Goal: Transaction & Acquisition: Download file/media

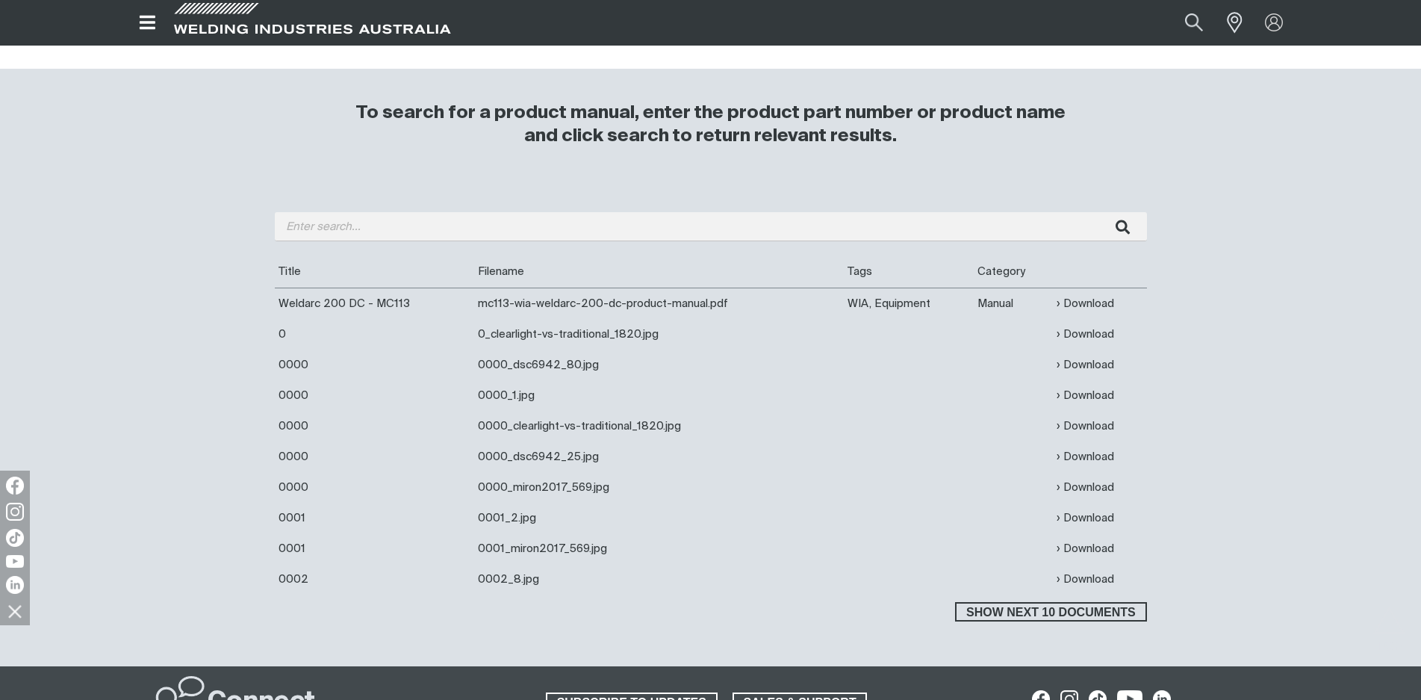
scroll to position [373, 0]
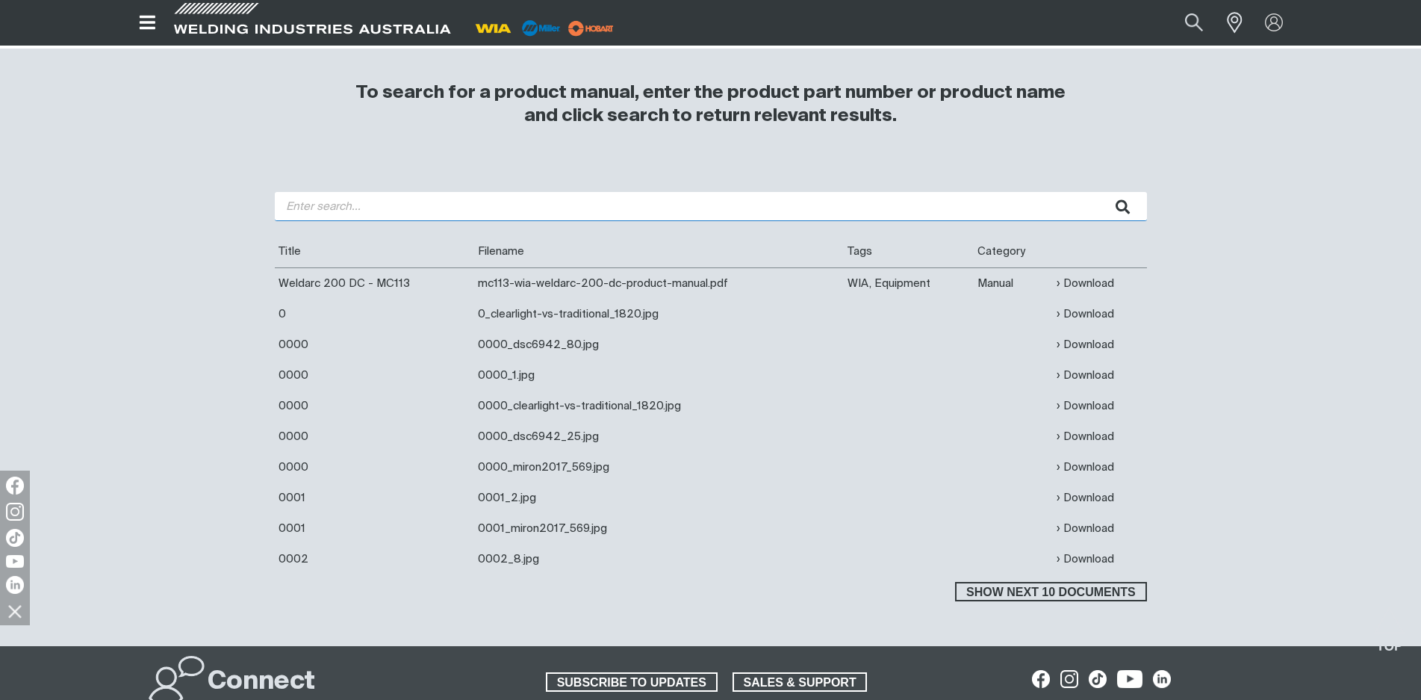
click at [478, 212] on input "search" at bounding box center [711, 206] width 872 height 29
click at [1100, 192] on button "submit" at bounding box center [1123, 206] width 47 height 29
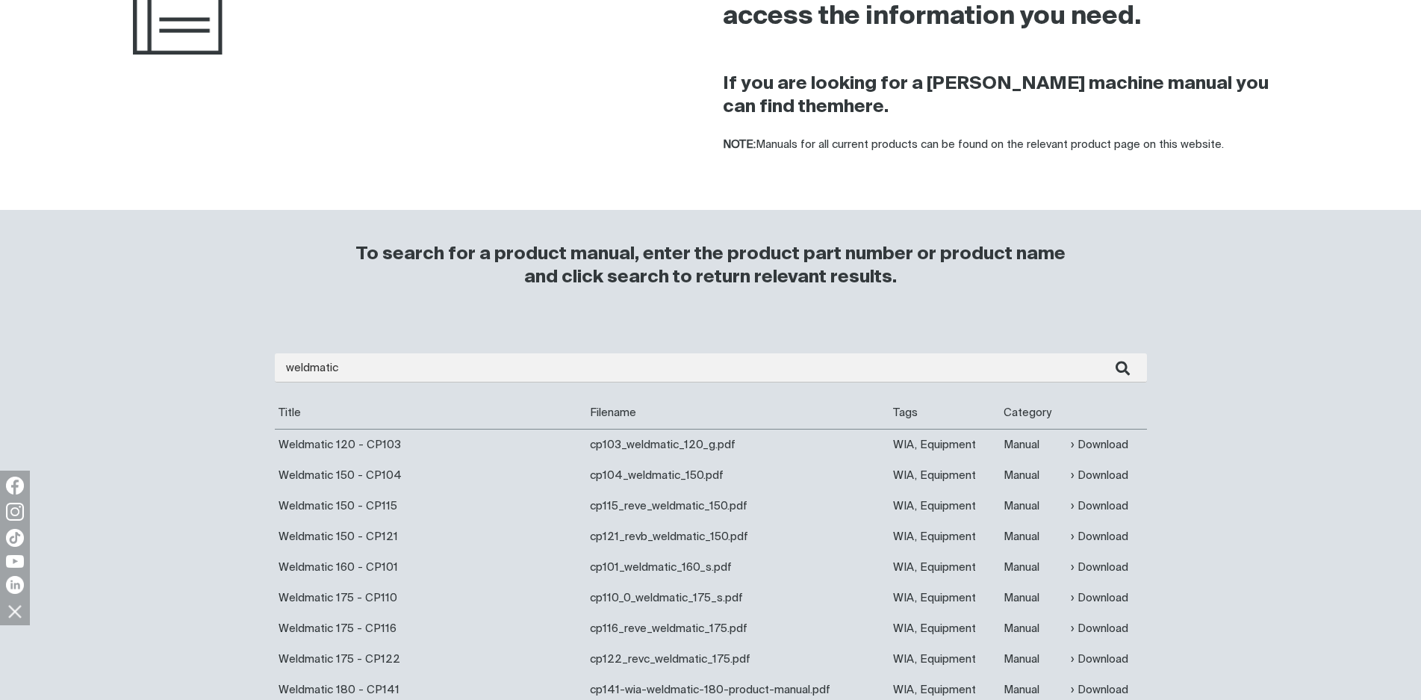
scroll to position [224, 0]
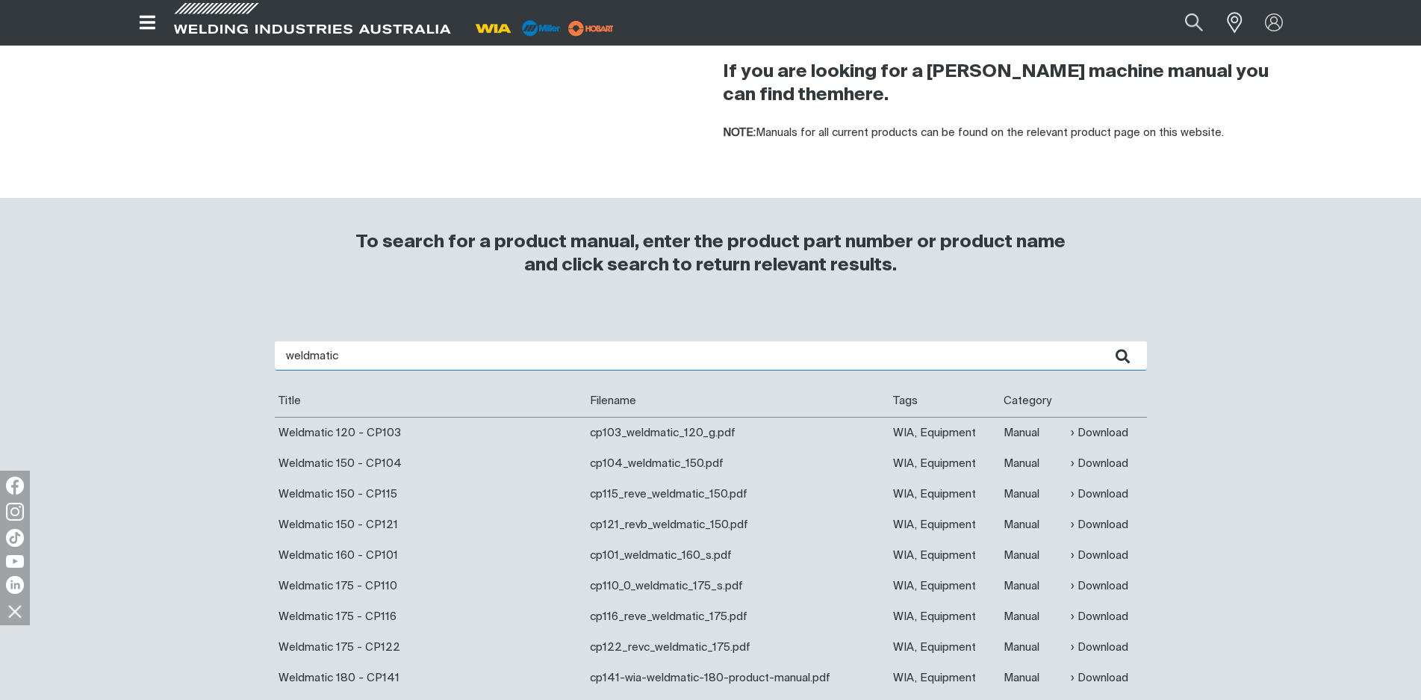
click at [438, 363] on input "weldmatic" at bounding box center [711, 355] width 872 height 29
drag, startPoint x: 440, startPoint y: 361, endPoint x: 105, endPoint y: 288, distance: 343.4
click at [154, 305] on div "Home > Resources Product Manuals All product manuals for discontinued WIA machi…" at bounding box center [710, 334] width 1421 height 924
type input "cp 62"
click at [1100, 341] on button "submit" at bounding box center [1123, 355] width 47 height 29
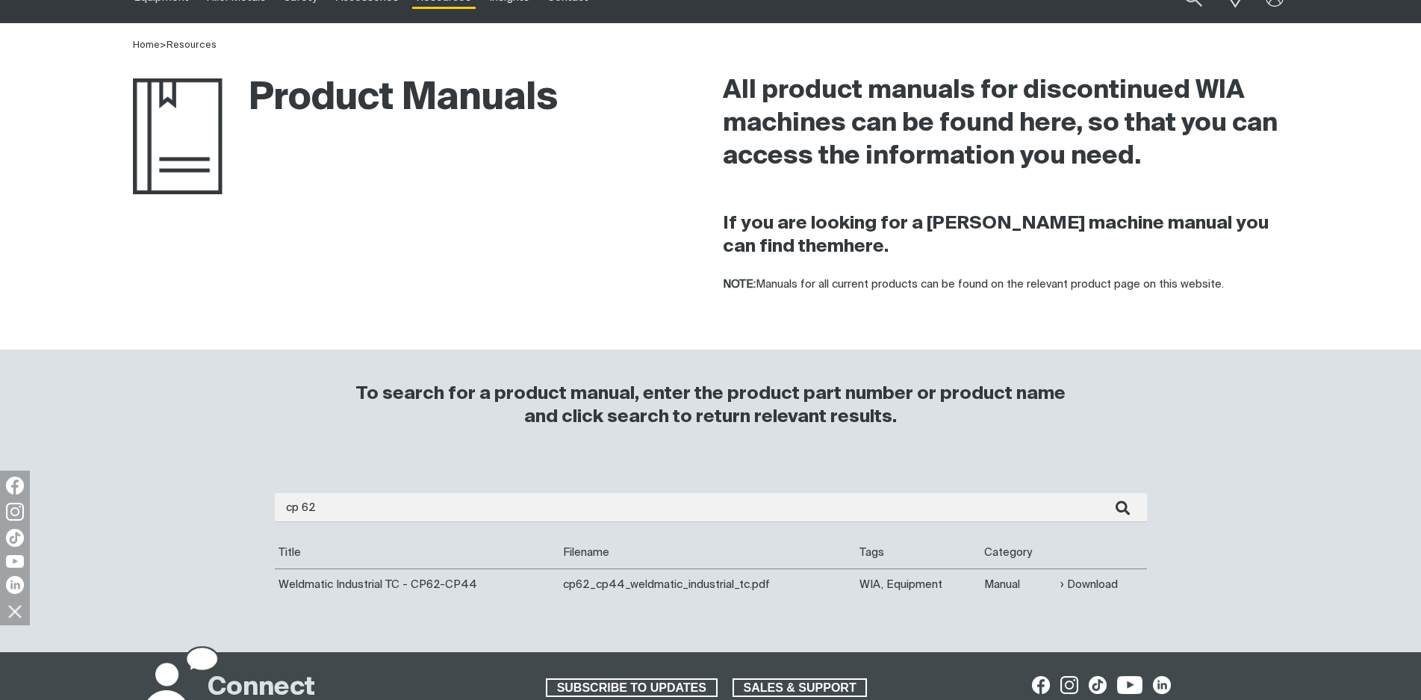
scroll to position [224, 0]
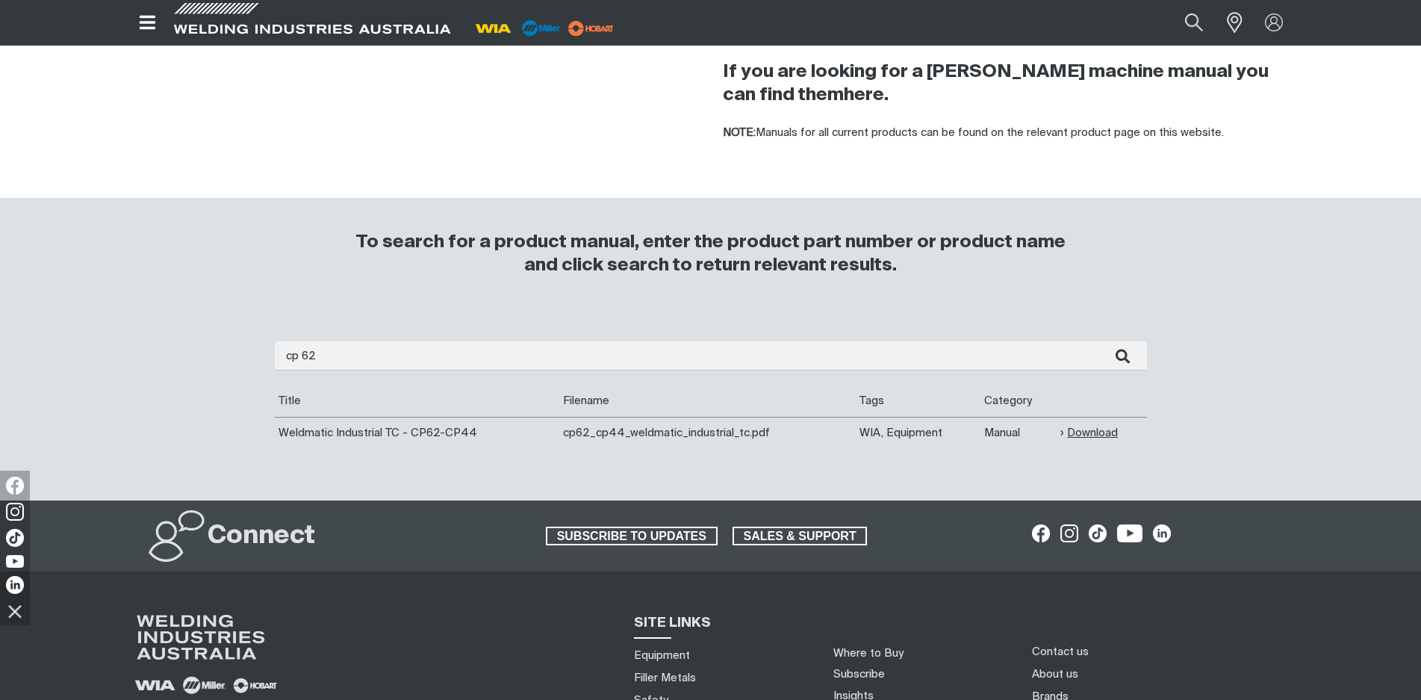
click at [1099, 435] on link "Download" at bounding box center [1090, 432] width 58 height 17
